Goal: Task Accomplishment & Management: Use online tool/utility

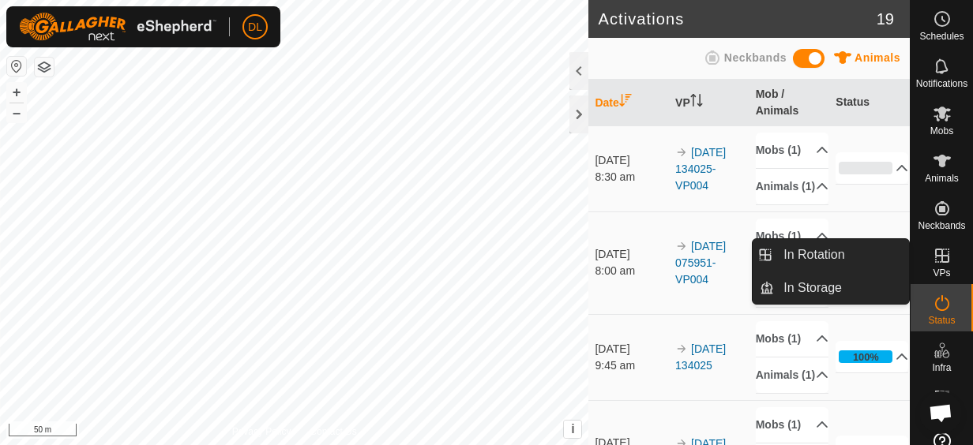
click at [932, 261] on icon at bounding box center [941, 255] width 19 height 19
click at [818, 258] on link "In Rotation" at bounding box center [841, 255] width 135 height 32
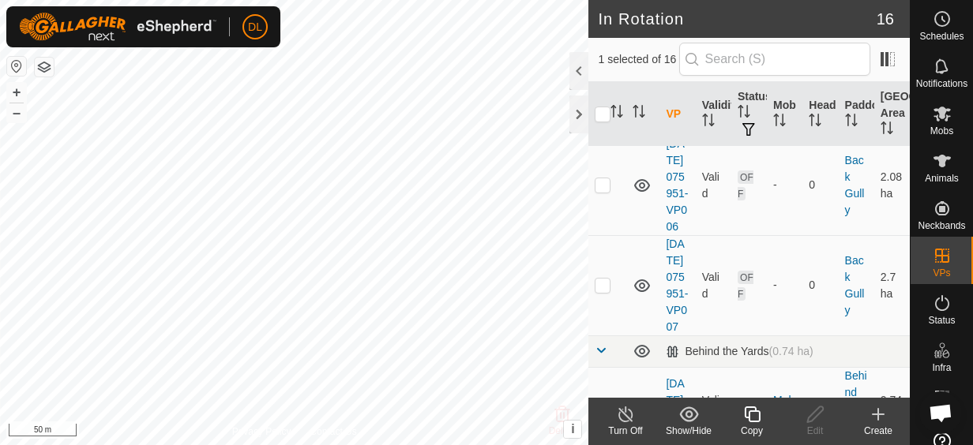
scroll to position [711, 0]
drag, startPoint x: 639, startPoint y: 218, endPoint x: 600, endPoint y: 194, distance: 45.4
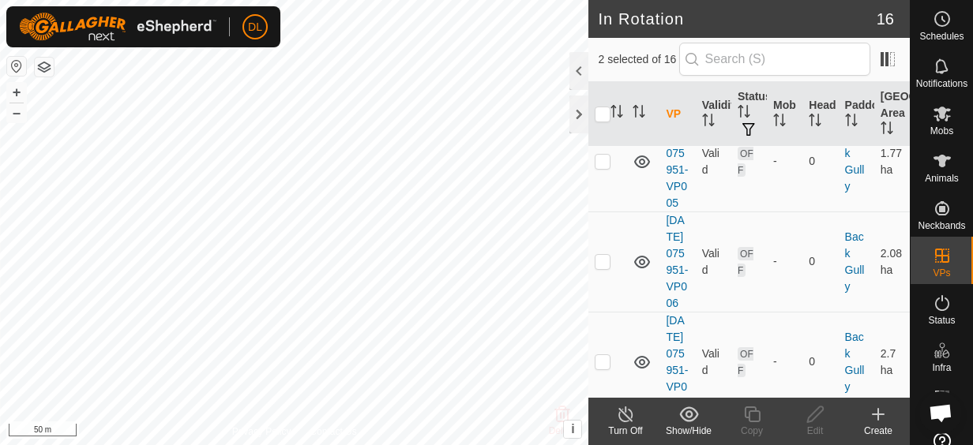
scroll to position [632, 0]
click at [610, 69] on p-checkbox at bounding box center [603, 62] width 16 height 13
checkbox input "false"
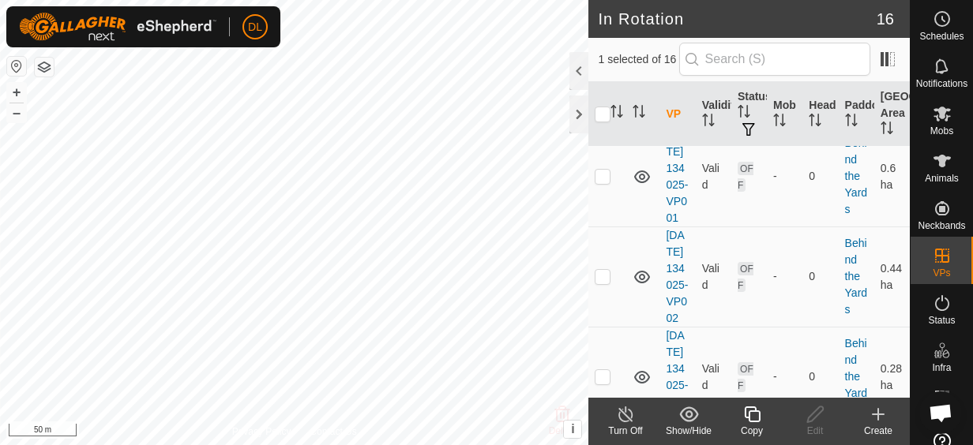
scroll to position [1184, 0]
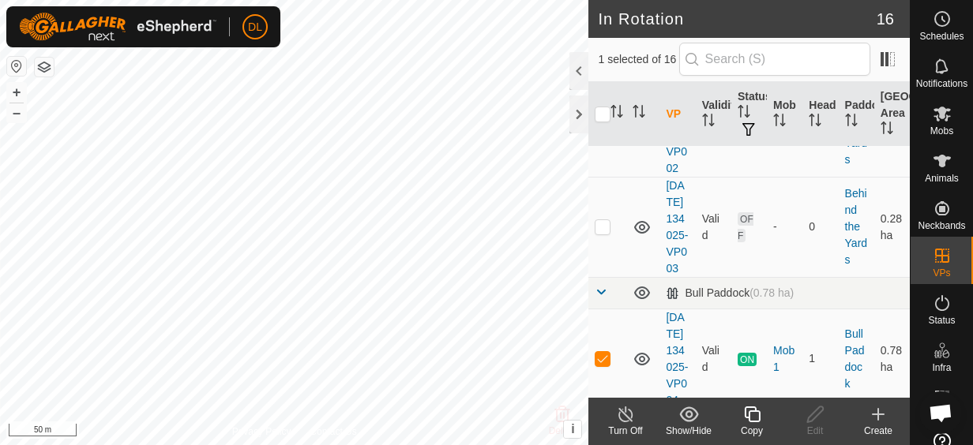
checkbox input "true"
click at [622, 419] on icon at bounding box center [626, 414] width 20 height 19
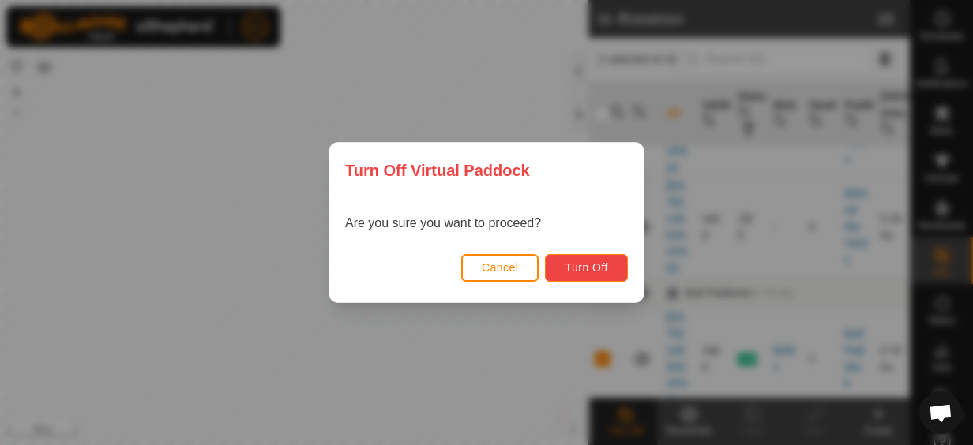
click at [577, 272] on span "Turn Off" at bounding box center [585, 267] width 43 height 13
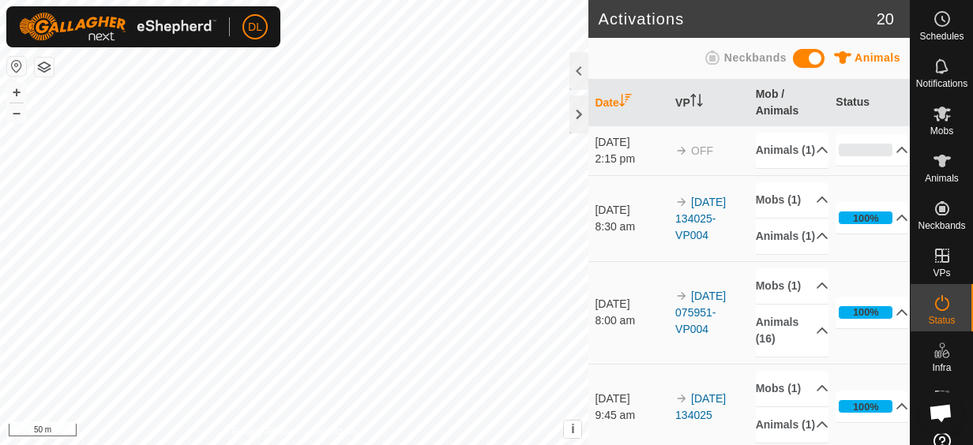
click at [700, 336] on link "[DATE] 075951-VP004" at bounding box center [700, 313] width 51 height 46
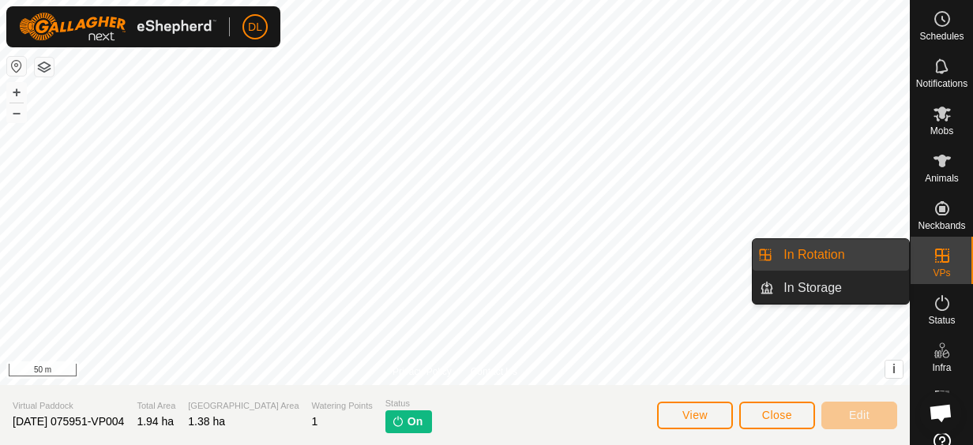
click at [932, 268] on span "VPs" at bounding box center [940, 272] width 17 height 9
click at [856, 257] on link "In Rotation" at bounding box center [841, 255] width 135 height 32
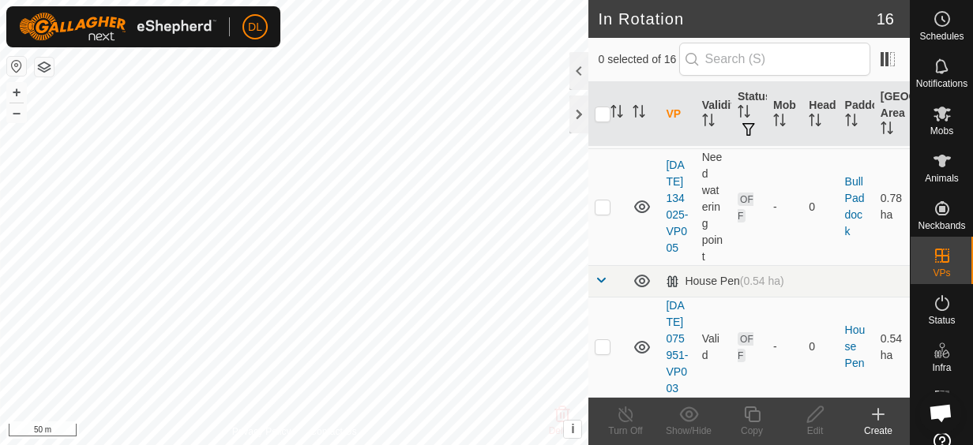
scroll to position [1816, 0]
click at [676, 146] on link "[DATE] 134025-VP004" at bounding box center [677, 99] width 22 height 96
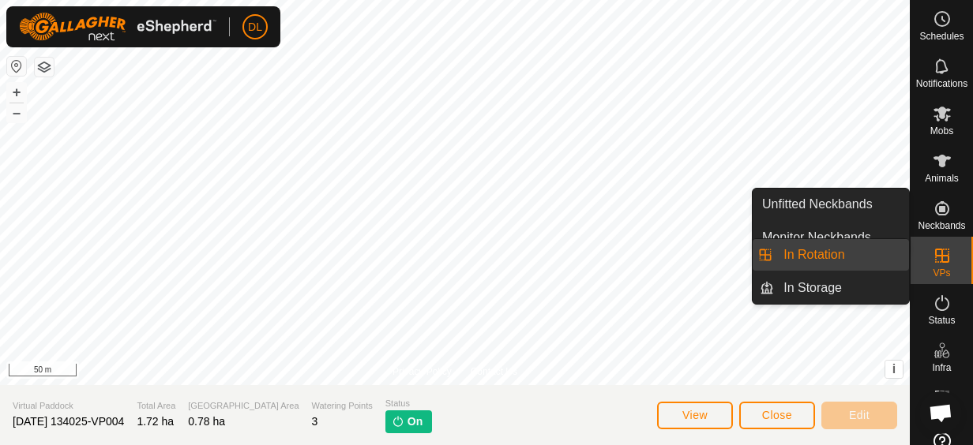
click at [942, 253] on icon at bounding box center [941, 255] width 19 height 19
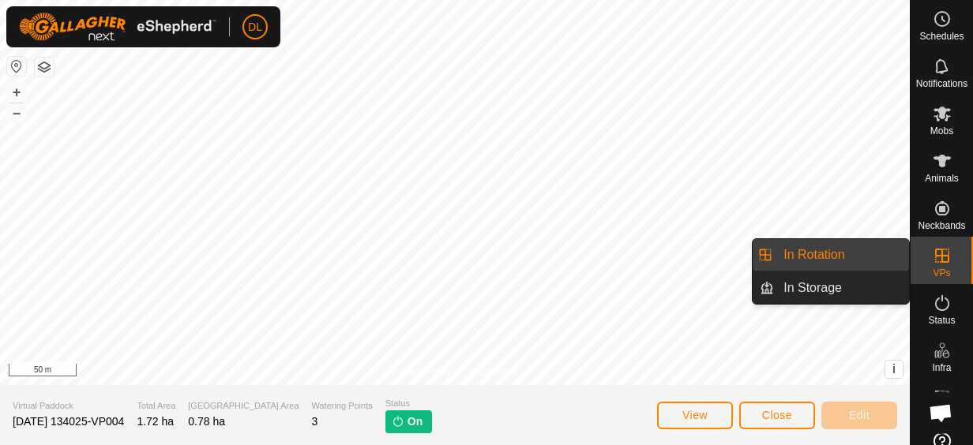
click at [935, 250] on icon at bounding box center [942, 256] width 14 height 14
click at [940, 256] on icon at bounding box center [942, 256] width 14 height 14
click at [796, 256] on link "In Rotation" at bounding box center [841, 255] width 135 height 32
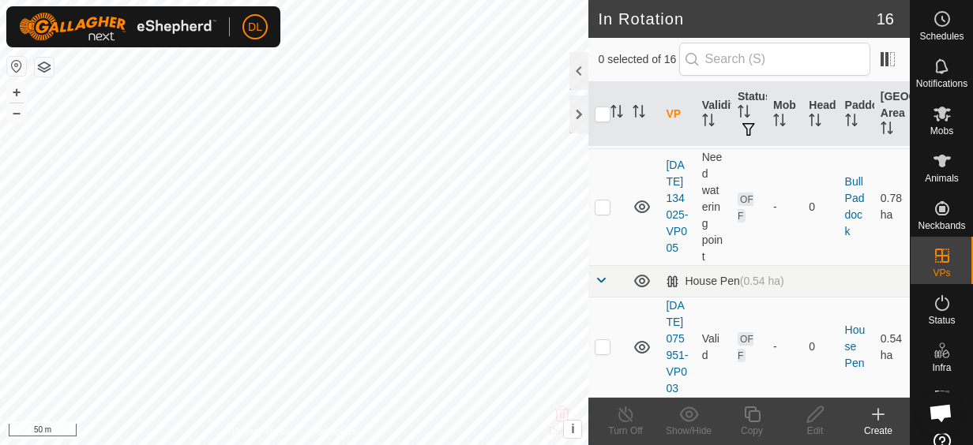
scroll to position [1816, 0]
click at [604, 104] on p-checkbox at bounding box center [603, 98] width 16 height 13
checkbox input "true"
click at [629, 414] on icon at bounding box center [626, 414] width 20 height 19
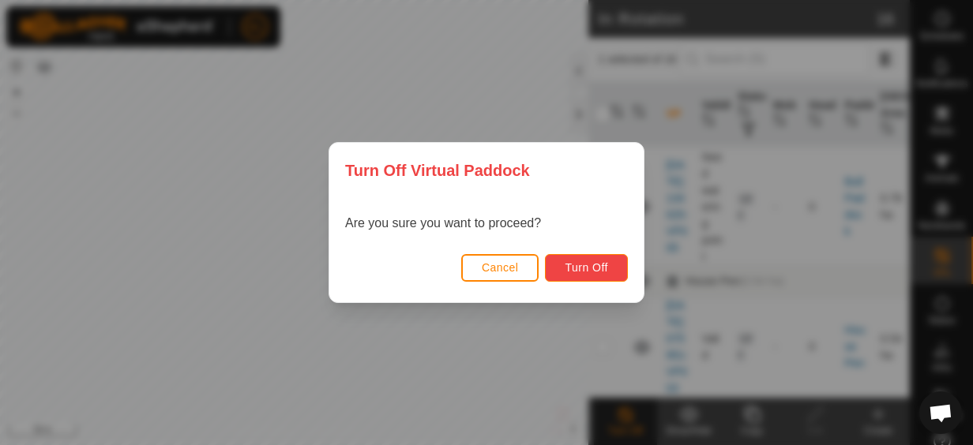
click at [572, 264] on span "Turn Off" at bounding box center [585, 267] width 43 height 13
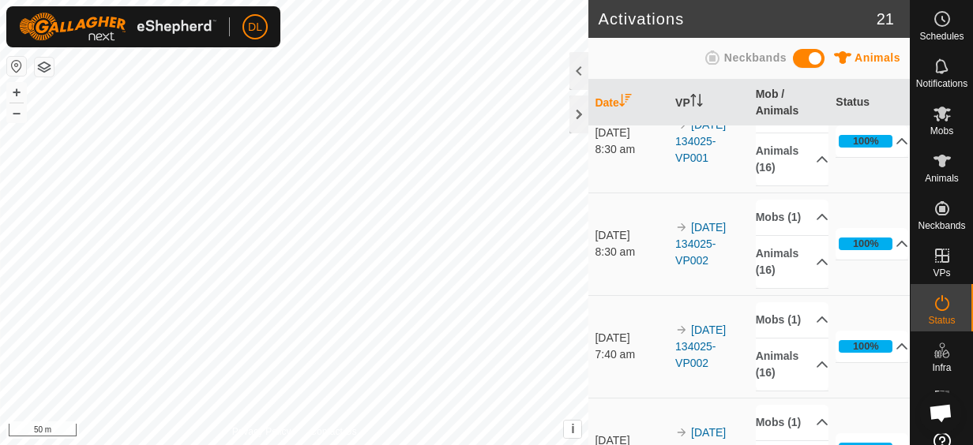
scroll to position [1658, 0]
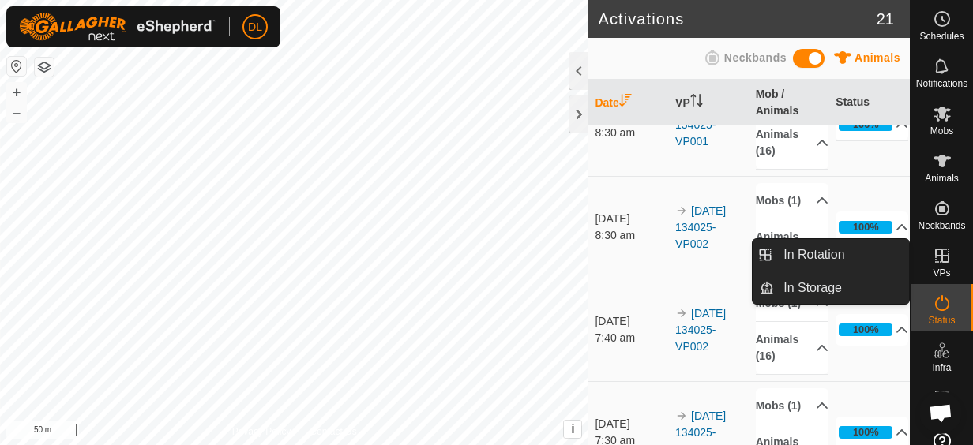
click at [940, 261] on icon at bounding box center [941, 255] width 19 height 19
click at [835, 256] on link "In Rotation" at bounding box center [841, 255] width 135 height 32
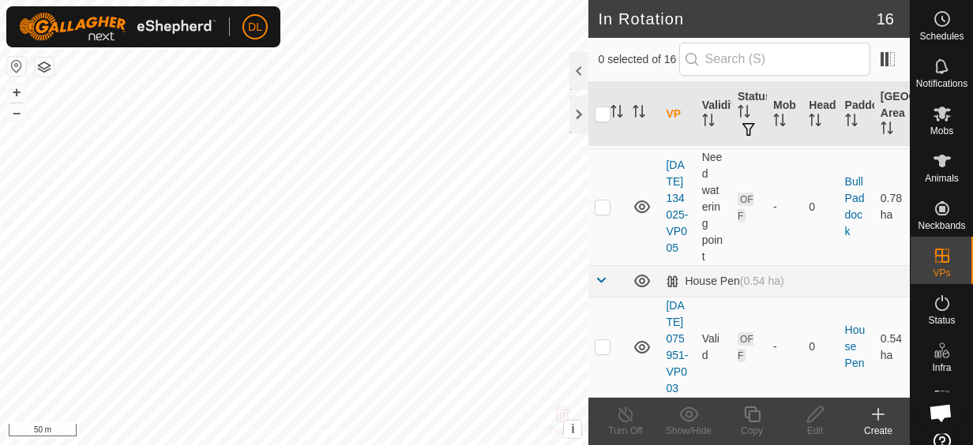
scroll to position [1816, 0]
click at [605, 104] on p-checkbox at bounding box center [603, 98] width 16 height 13
checkbox input "true"
click at [758, 417] on icon at bounding box center [752, 415] width 16 height 16
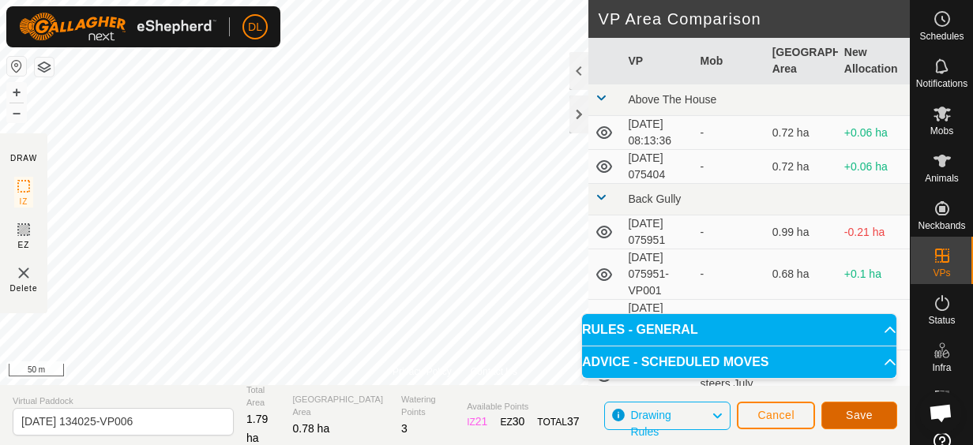
click at [864, 414] on span "Save" at bounding box center [859, 415] width 27 height 13
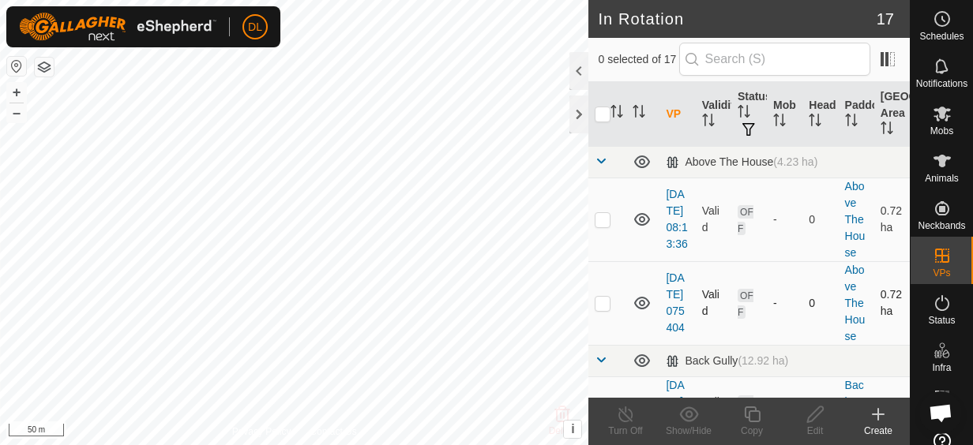
click at [652, 295] on div "In Rotation 17 0 selected of 17 VP Validity Status Mob Head Paddock Grazing Are…" at bounding box center [455, 222] width 910 height 445
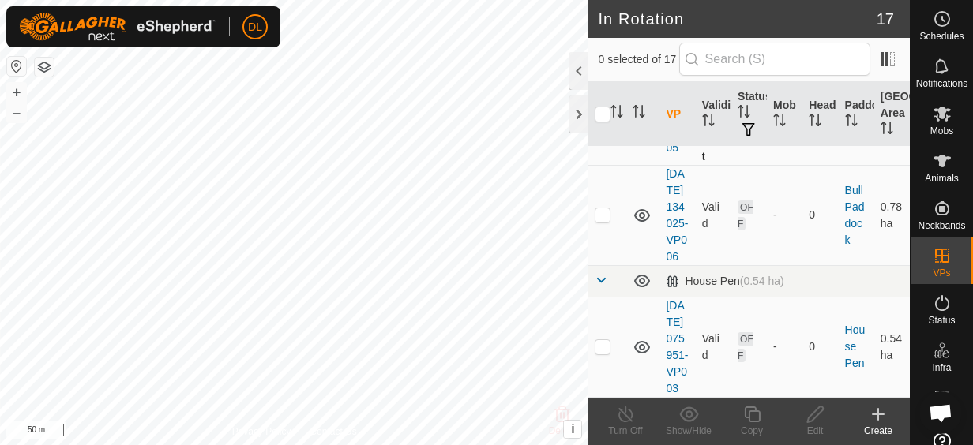
scroll to position [2094, 0]
click at [600, 221] on p-checkbox at bounding box center [603, 214] width 16 height 13
checkbox input "true"
click at [936, 111] on icon at bounding box center [941, 114] width 17 height 15
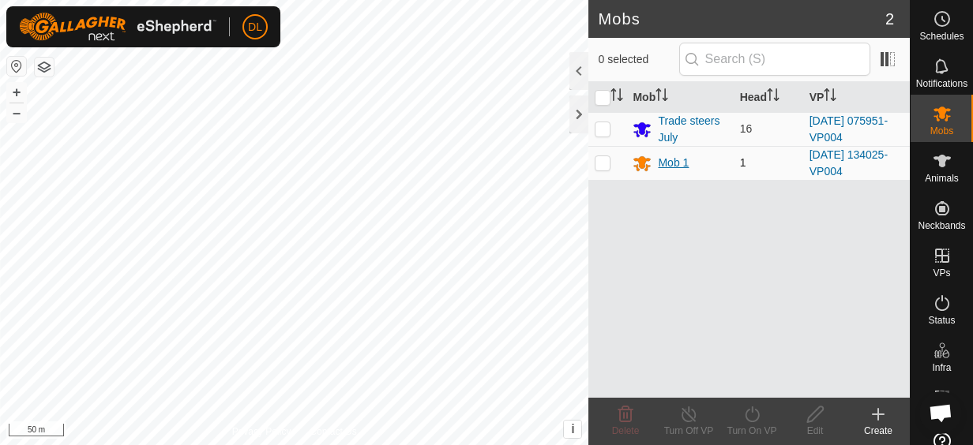
click at [675, 166] on div "Mob 1" at bounding box center [673, 163] width 31 height 17
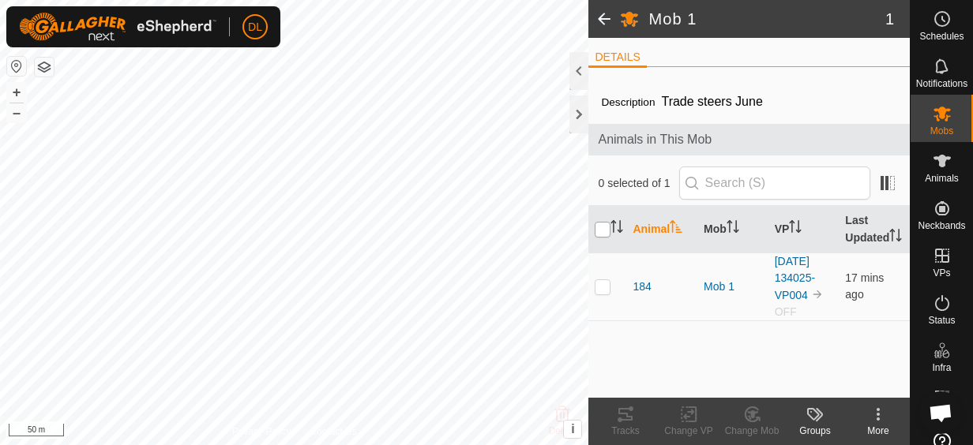
click at [603, 231] on input "checkbox" at bounding box center [603, 230] width 16 height 16
checkbox input "true"
click at [682, 414] on icon at bounding box center [689, 414] width 20 height 19
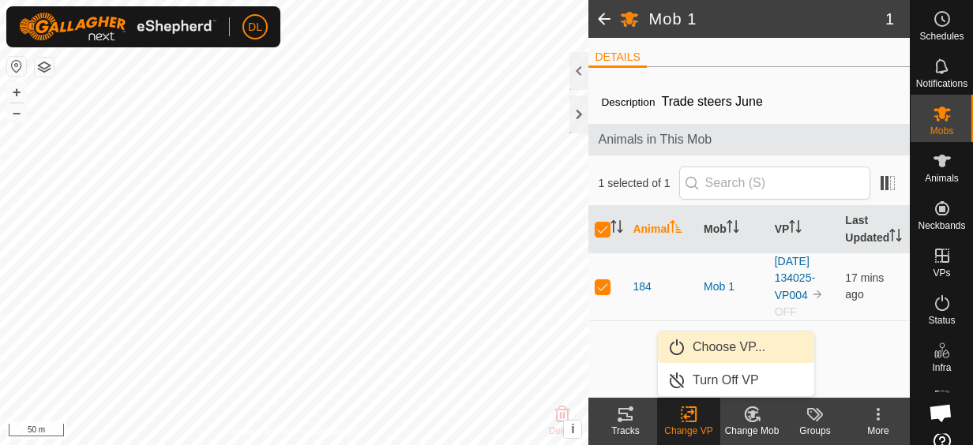
click at [703, 346] on link "Choose VP..." at bounding box center [736, 348] width 156 height 32
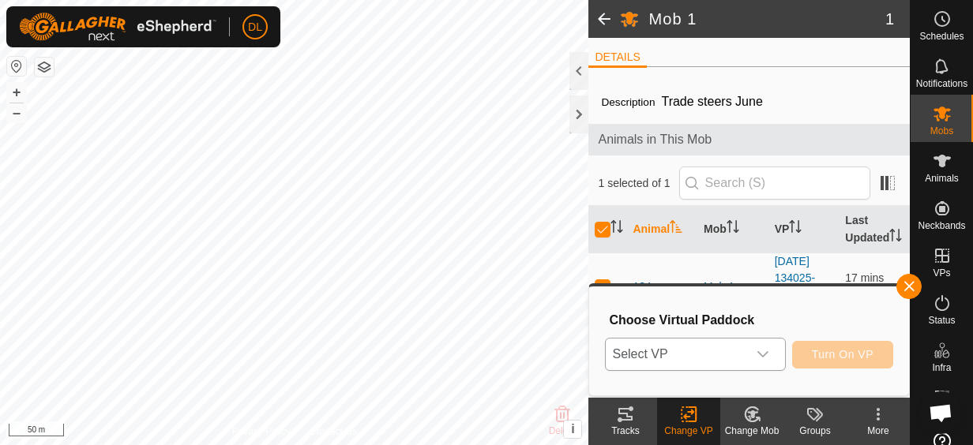
click at [761, 355] on icon "dropdown trigger" at bounding box center [762, 354] width 13 height 13
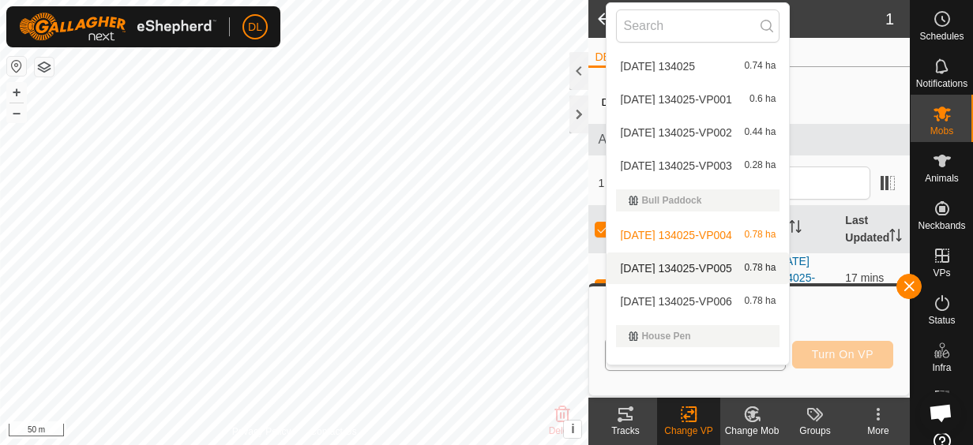
scroll to position [428, 0]
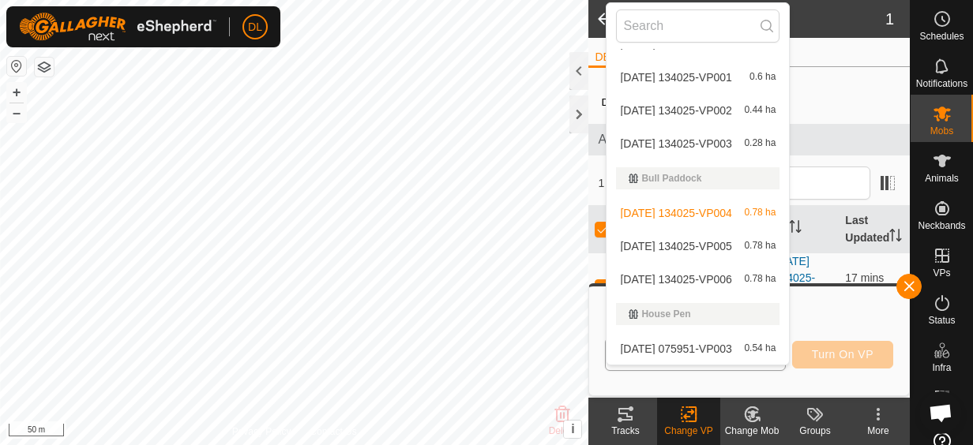
click at [713, 278] on li "[DATE] 134025-VP006 0.78 ha" at bounding box center [697, 280] width 182 height 32
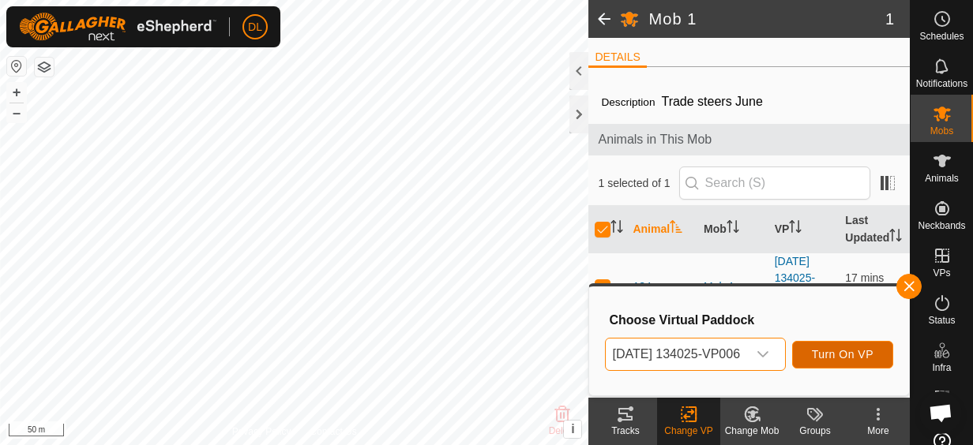
click at [859, 348] on span "Turn On VP" at bounding box center [843, 354] width 62 height 13
